Goal: Task Accomplishment & Management: Complete application form

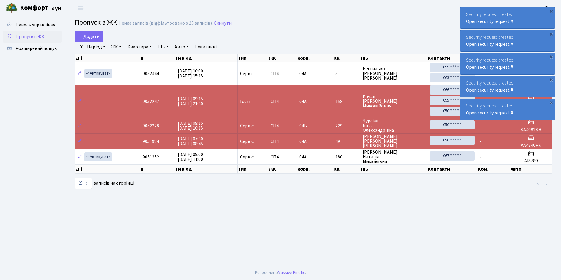
select select "25"
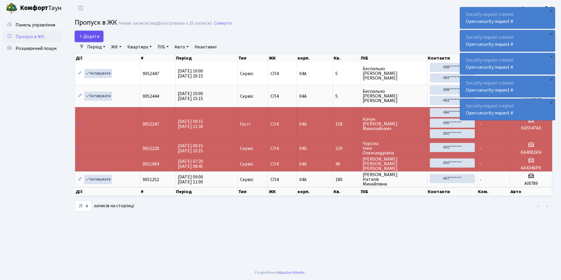
click at [86, 36] on span "Додати" at bounding box center [89, 36] width 21 height 6
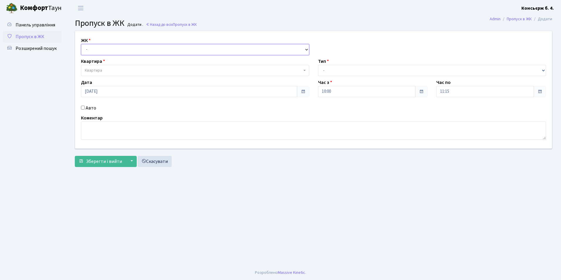
click at [96, 52] on select "- СП4, Столичне шосе, 5" at bounding box center [195, 49] width 228 height 11
select select "325"
click at [81, 44] on select "- СП4, Столичне шосе, 5" at bounding box center [195, 49] width 228 height 11
select select
click at [96, 70] on span "Квартира" at bounding box center [93, 71] width 17 height 6
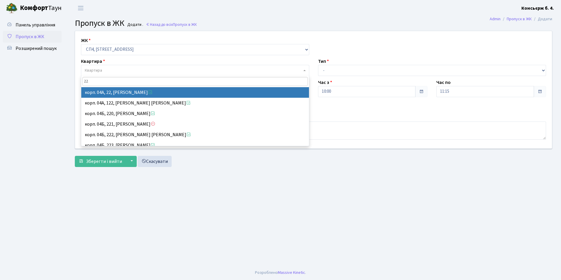
click at [100, 82] on input "22" at bounding box center [195, 81] width 225 height 9
click at [101, 81] on input "22" at bounding box center [195, 81] width 225 height 9
paste input "5"
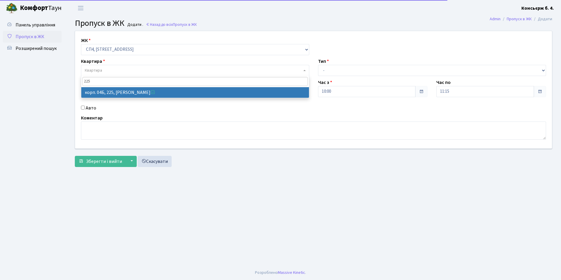
type input "225"
select select "21253"
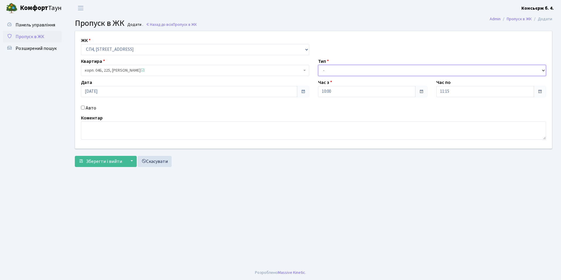
click at [328, 70] on select "- Доставка Таксі Гості Сервіс" at bounding box center [432, 70] width 228 height 11
select select "18"
click at [318, 65] on select "- Доставка Таксі Гості Сервіс" at bounding box center [432, 70] width 228 height 11
click at [85, 107] on div "Авто" at bounding box center [195, 108] width 237 height 7
click at [83, 108] on input "Авто" at bounding box center [83, 108] width 4 height 4
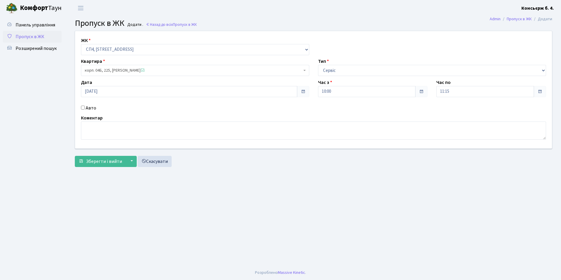
checkbox input "true"
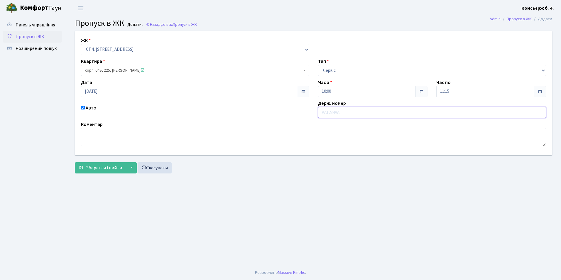
click at [331, 112] on input "text" at bounding box center [432, 112] width 228 height 11
type input "КА2174АХ"
click at [92, 170] on span "Зберегти і вийти" at bounding box center [104, 168] width 36 height 6
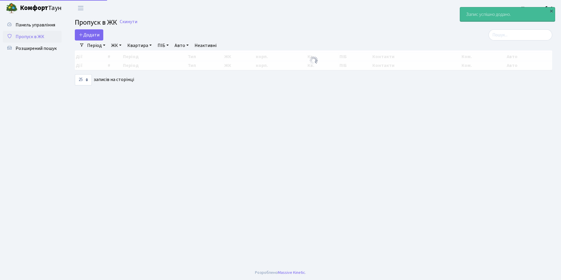
select select "25"
